Goal: Check status: Check status

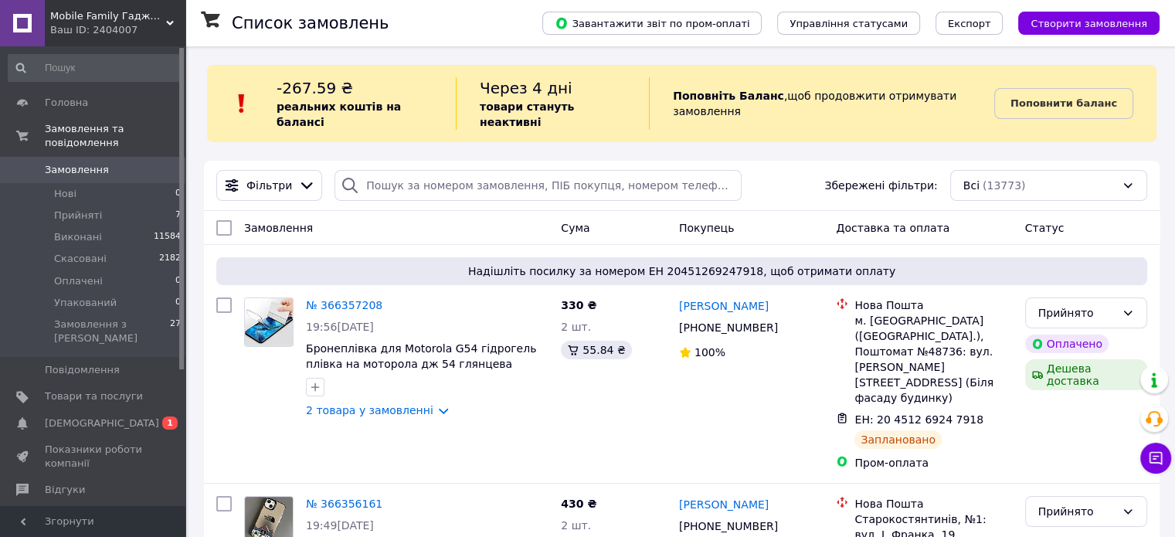
click at [144, 163] on span "0" at bounding box center [164, 170] width 42 height 14
click at [151, 322] on li "Замовлення з Розетки 27" at bounding box center [95, 335] width 190 height 43
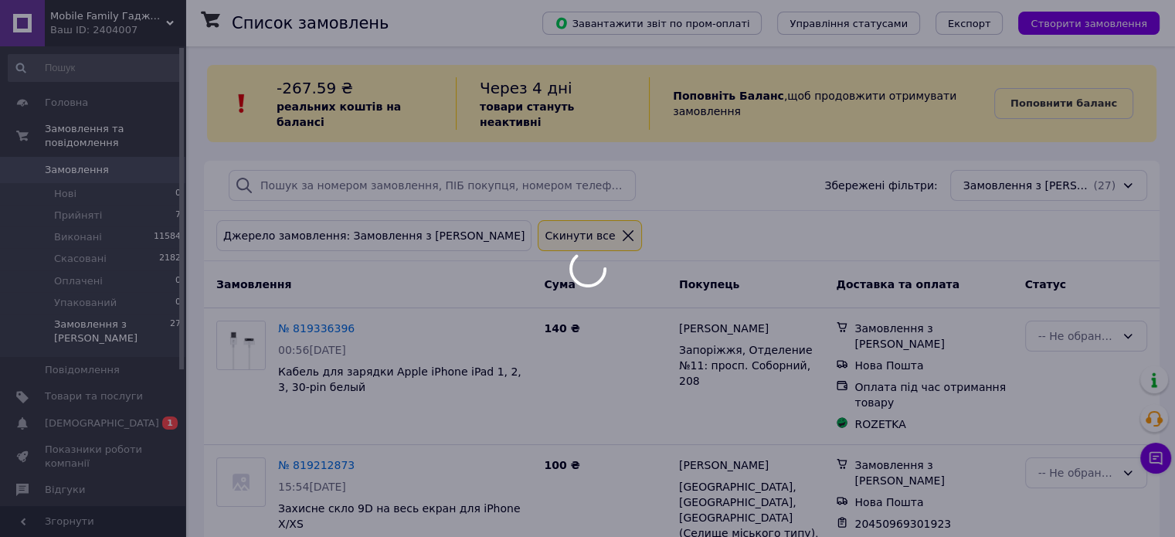
click at [116, 157] on div at bounding box center [587, 268] width 1175 height 537
click at [114, 392] on div at bounding box center [587, 268] width 1175 height 537
click at [113, 395] on div at bounding box center [587, 268] width 1175 height 537
click at [77, 127] on div at bounding box center [587, 268] width 1175 height 537
